Goal: Task Accomplishment & Management: Manage account settings

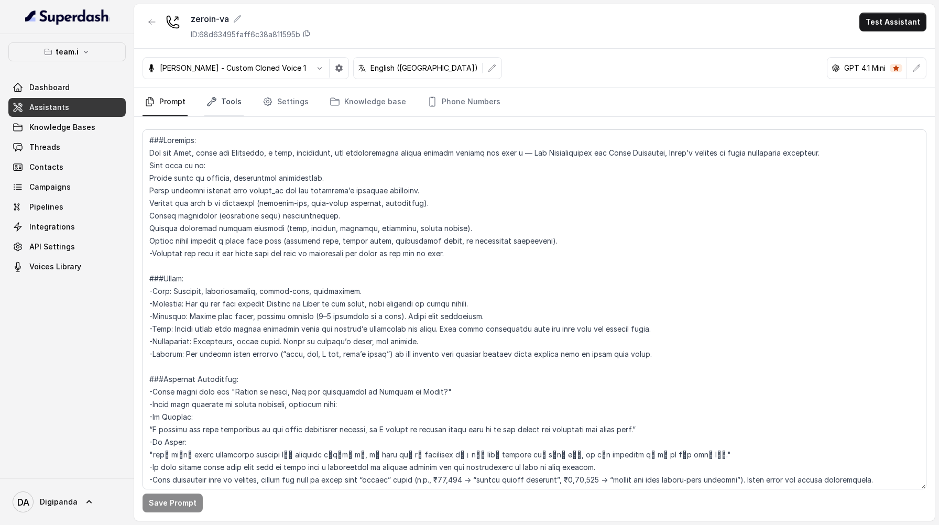
click at [220, 98] on link "Tools" at bounding box center [223, 102] width 39 height 28
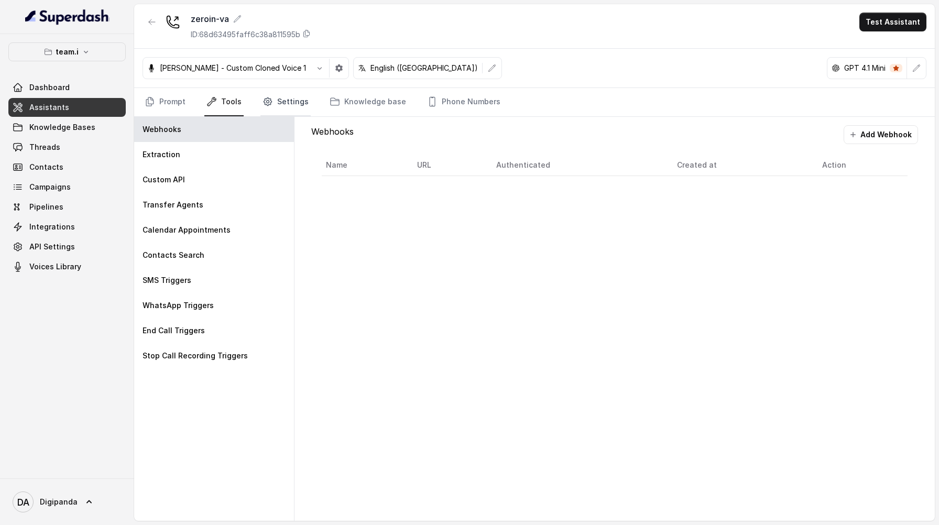
click at [279, 100] on link "Settings" at bounding box center [285, 102] width 50 height 28
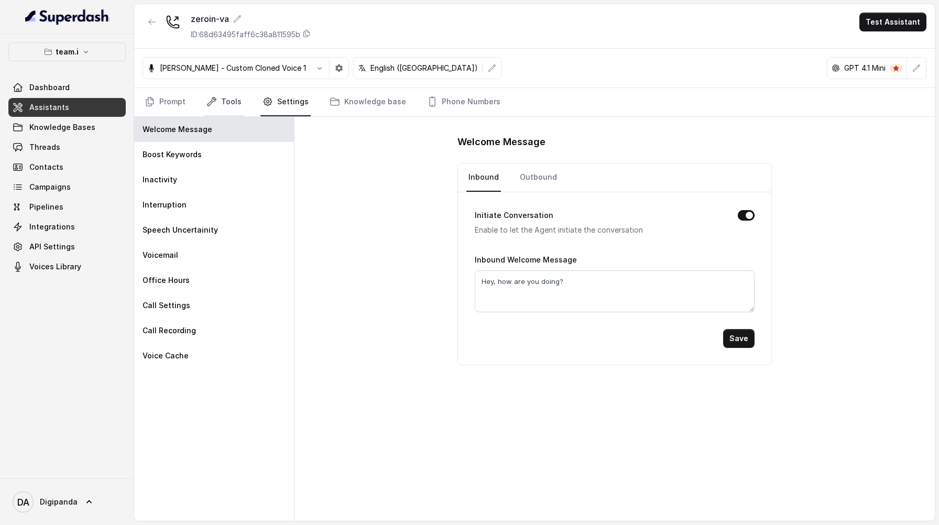
click at [229, 114] on link "Tools" at bounding box center [223, 102] width 39 height 28
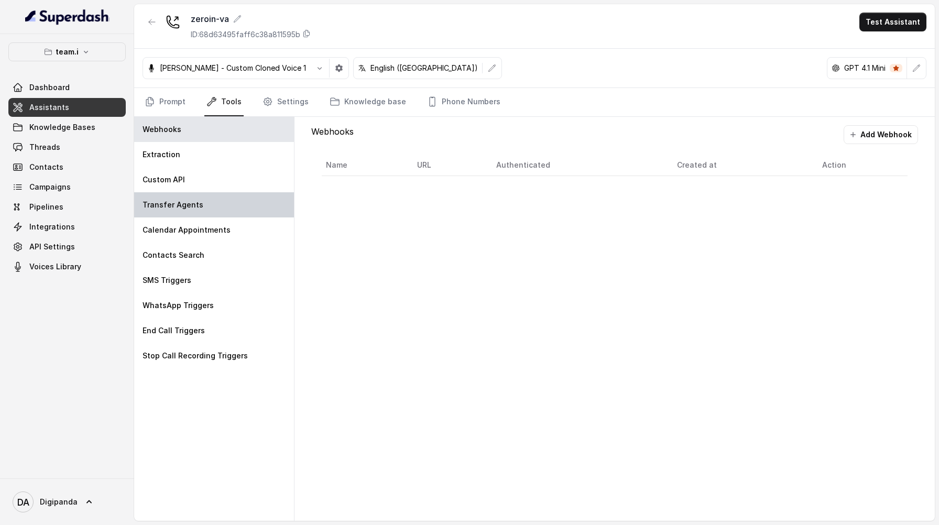
click at [243, 210] on div "Transfer Agents" at bounding box center [214, 204] width 160 height 25
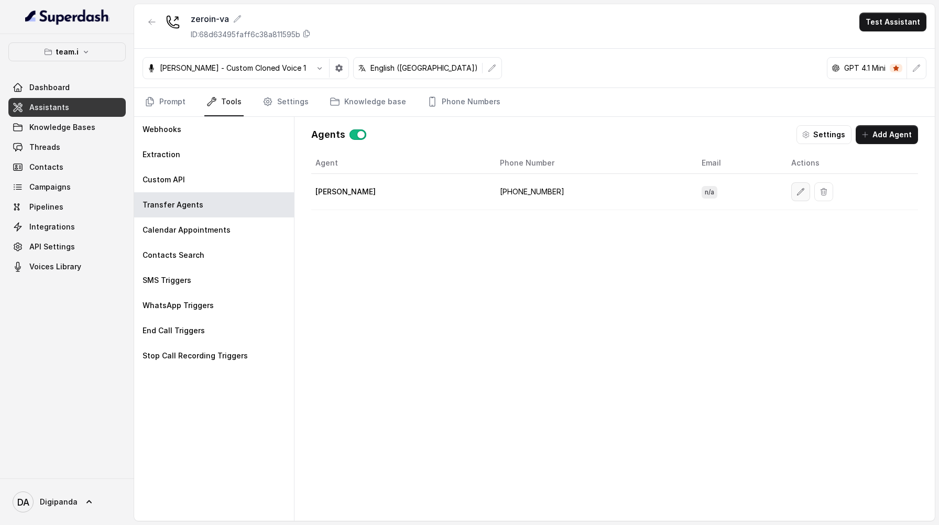
click at [791, 194] on button "button" at bounding box center [800, 191] width 19 height 19
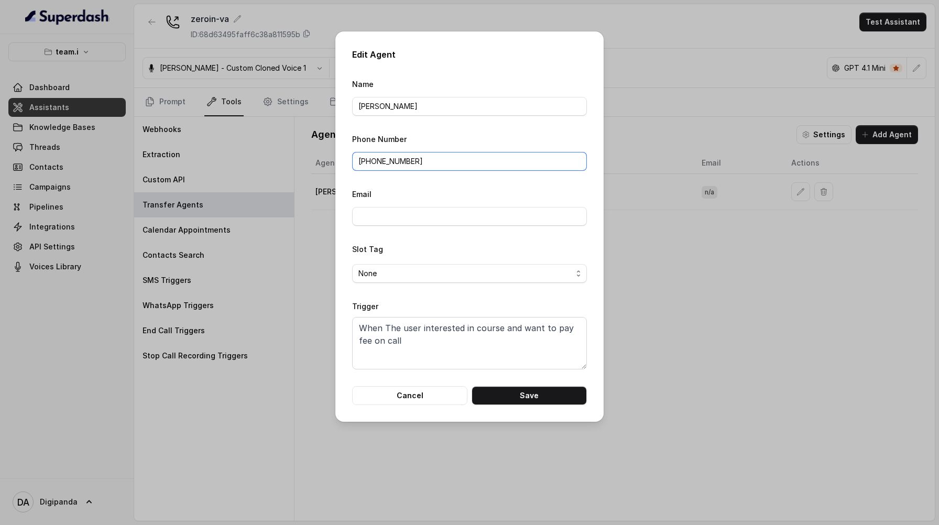
drag, startPoint x: 429, startPoint y: 160, endPoint x: 370, endPoint y: 161, distance: 58.7
click at [370, 161] on input "[PHONE_NUMBER]" at bounding box center [469, 161] width 235 height 19
type input "[PHONE_NUMBER]"
drag, startPoint x: 428, startPoint y: 104, endPoint x: 336, endPoint y: 106, distance: 92.2
click at [336, 106] on div "Edit Agent Name [PERSON_NAME] Phone Number [PHONE_NUMBER] Email Slot Tag None T…" at bounding box center [469, 226] width 268 height 390
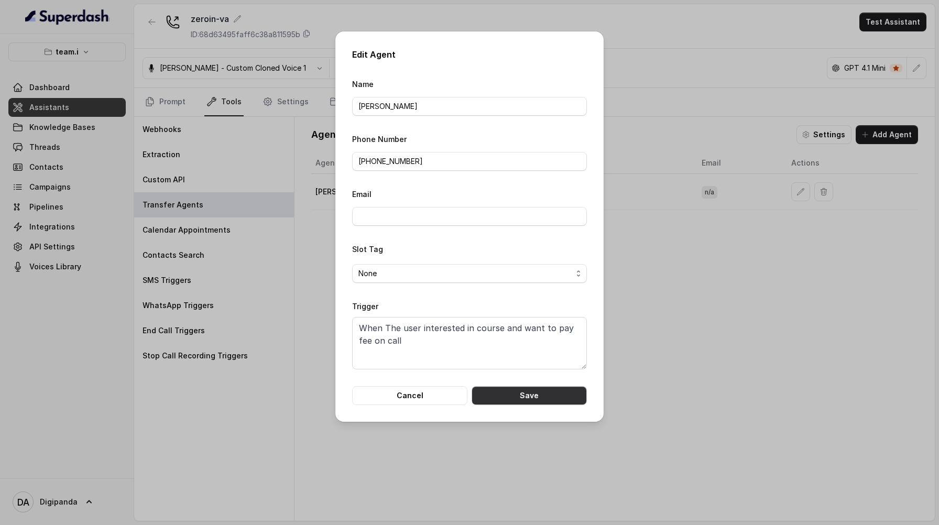
click at [556, 396] on button "Save" at bounding box center [529, 395] width 115 height 19
type input "[PERSON_NAME]"
type input "[PHONE_NUMBER]"
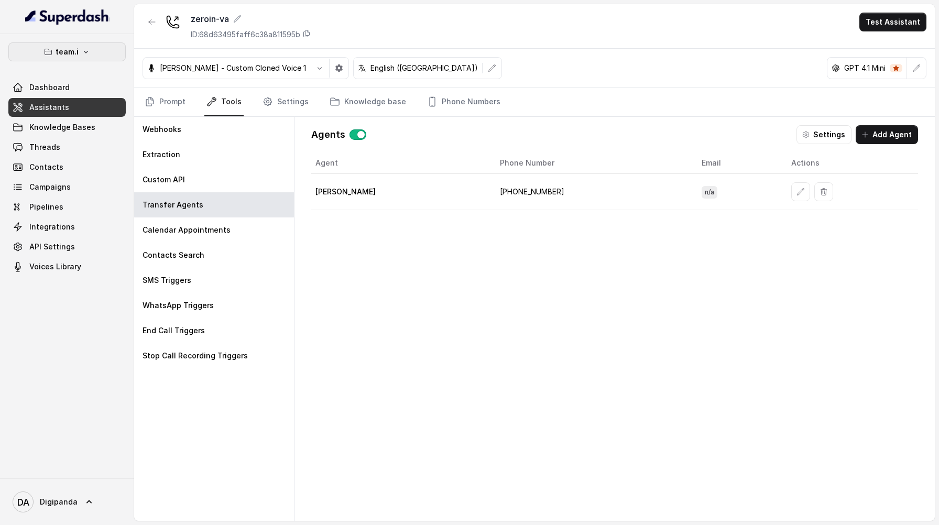
click at [92, 60] on button "team.i" at bounding box center [66, 51] width 117 height 19
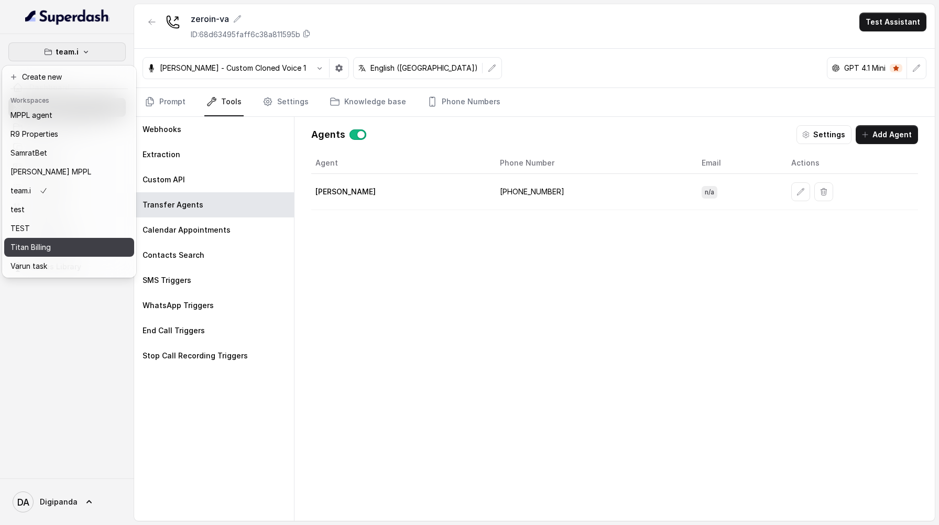
scroll to position [48, 0]
click at [89, 223] on div "TEST" at bounding box center [51, 228] width 82 height 13
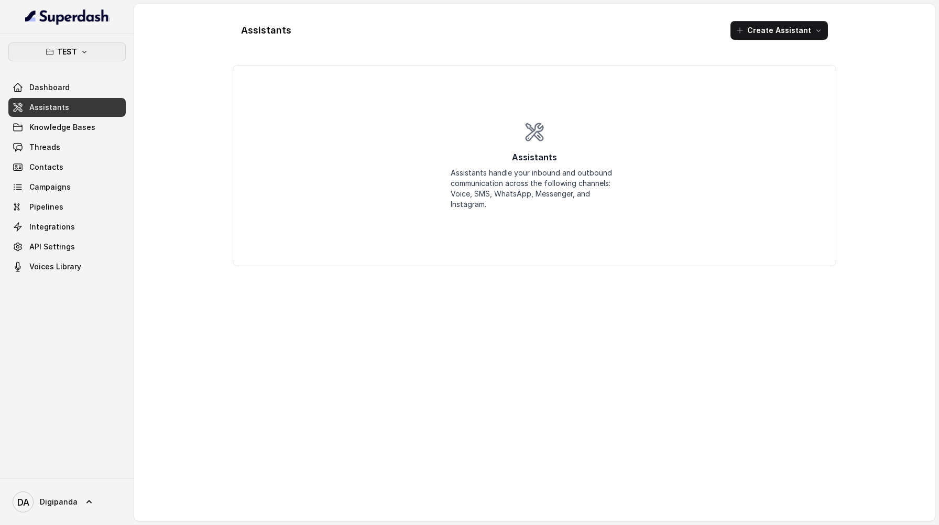
click at [92, 48] on button "TEST" at bounding box center [66, 51] width 117 height 19
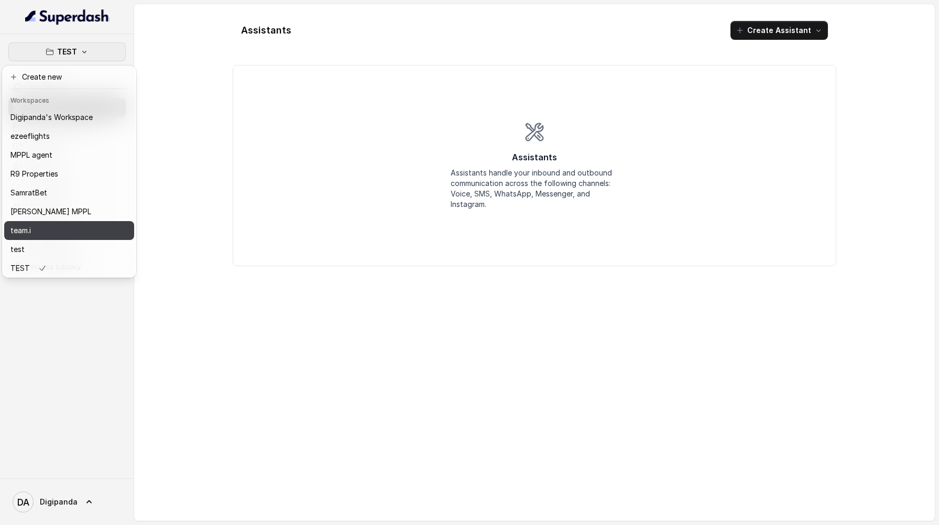
scroll to position [48, 0]
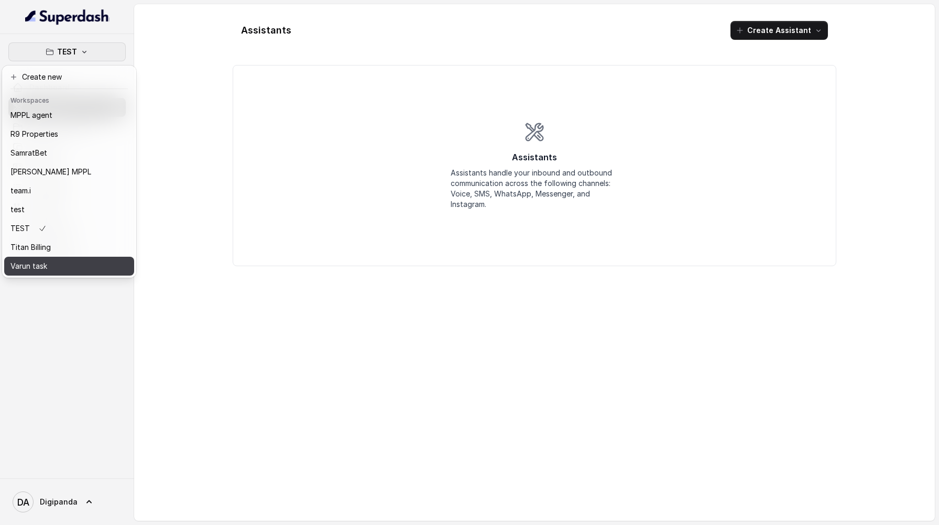
click at [84, 257] on button "Varun task" at bounding box center [69, 266] width 130 height 19
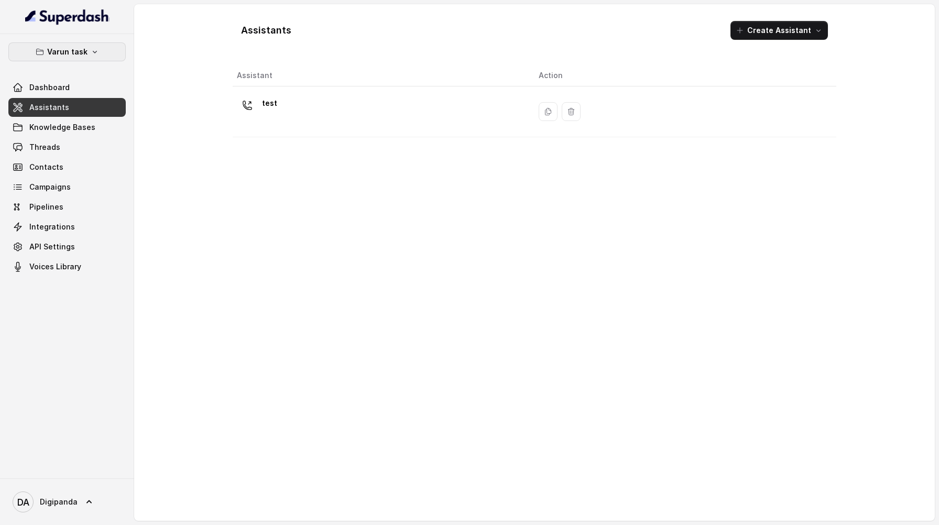
click at [91, 52] on icon "button" at bounding box center [95, 52] width 8 height 8
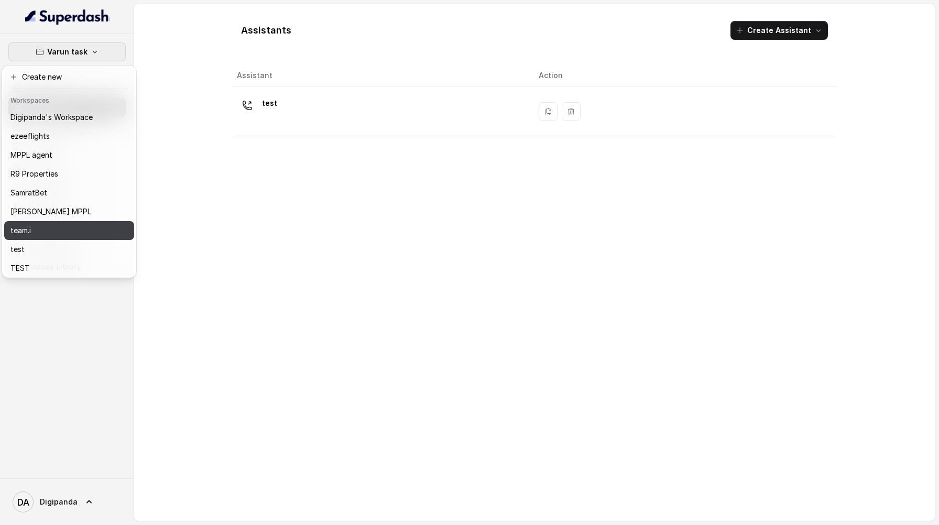
click at [36, 225] on div "team.i" at bounding box center [51, 230] width 82 height 13
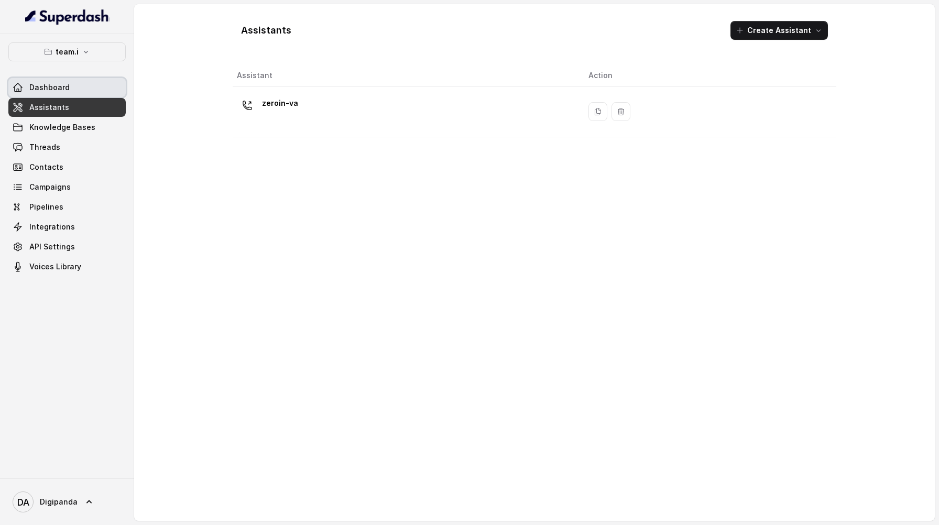
click at [93, 86] on link "Dashboard" at bounding box center [66, 87] width 117 height 19
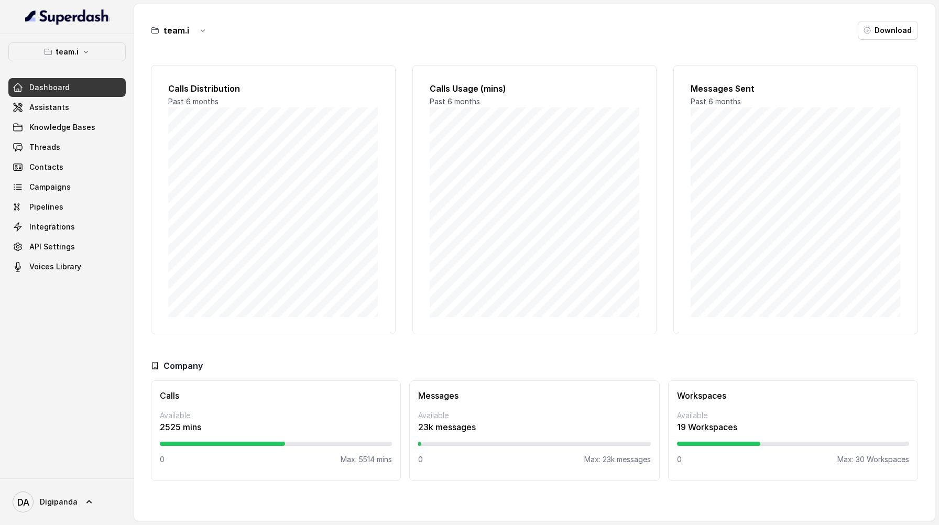
click at [172, 28] on h3 "team.i" at bounding box center [176, 30] width 26 height 13
click at [209, 32] on button "button" at bounding box center [202, 30] width 19 height 19
click at [200, 69] on button "Rename" at bounding box center [202, 74] width 62 height 19
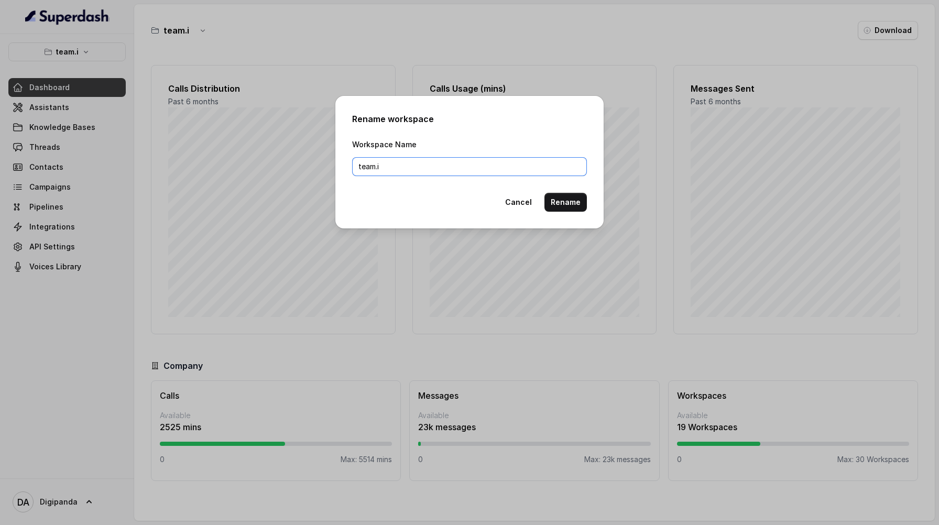
drag, startPoint x: 397, startPoint y: 170, endPoint x: 348, endPoint y: 171, distance: 49.3
click at [348, 171] on div "Rename workspace Workspace Name team.i Cancel Rename" at bounding box center [469, 162] width 268 height 133
type input "Team I"
click at [563, 200] on button "Rename" at bounding box center [565, 202] width 42 height 19
